Goal: Communication & Community: Participate in discussion

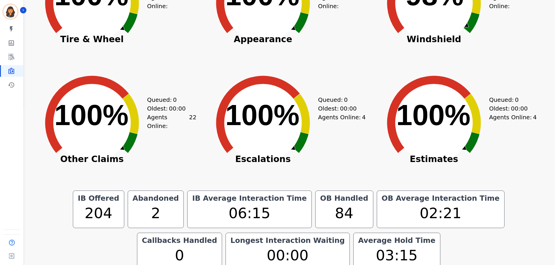
scroll to position [175, 0]
